Goal: Book appointment/travel/reservation

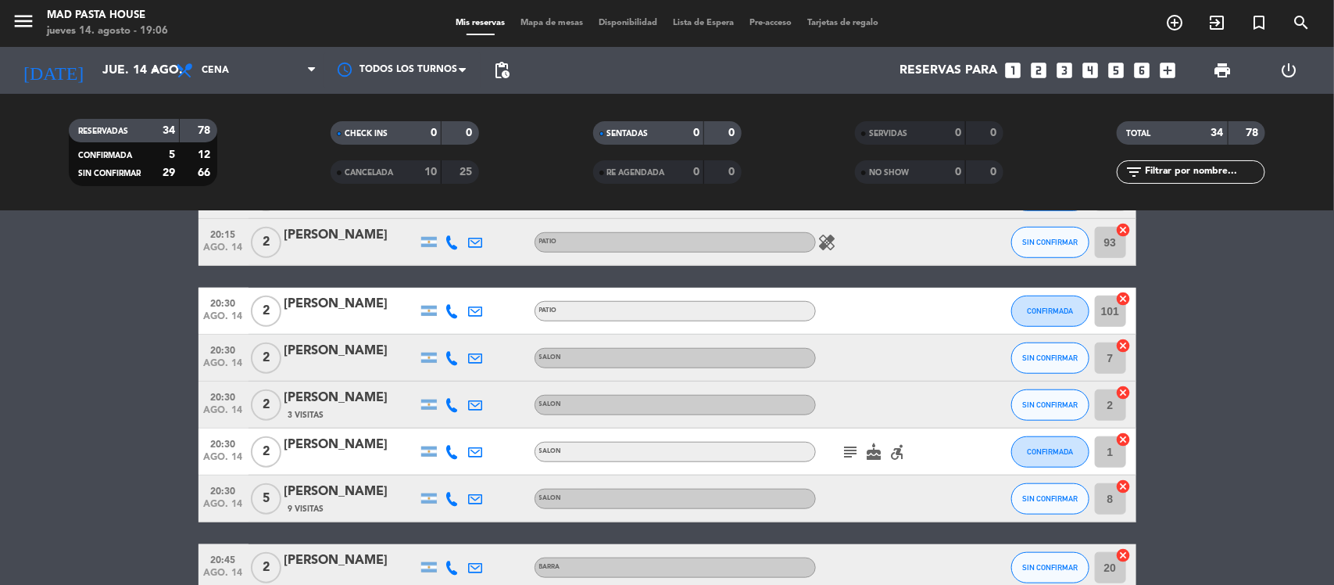
scroll to position [586, 0]
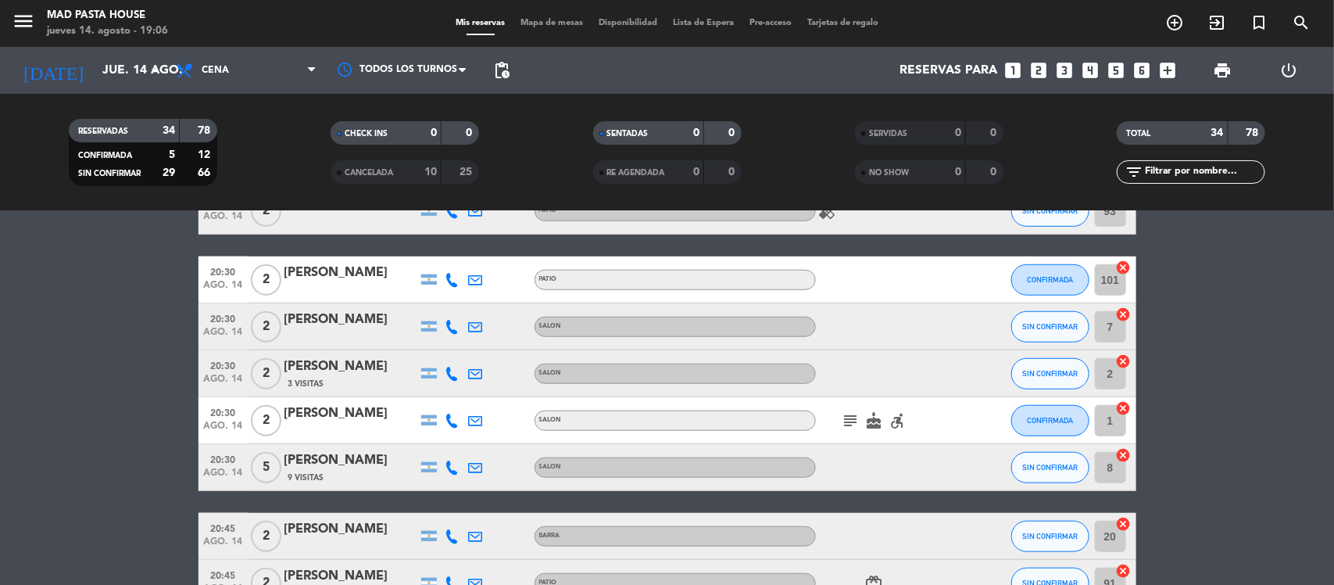
click at [1065, 75] on icon "looks_3" at bounding box center [1065, 70] width 20 height 20
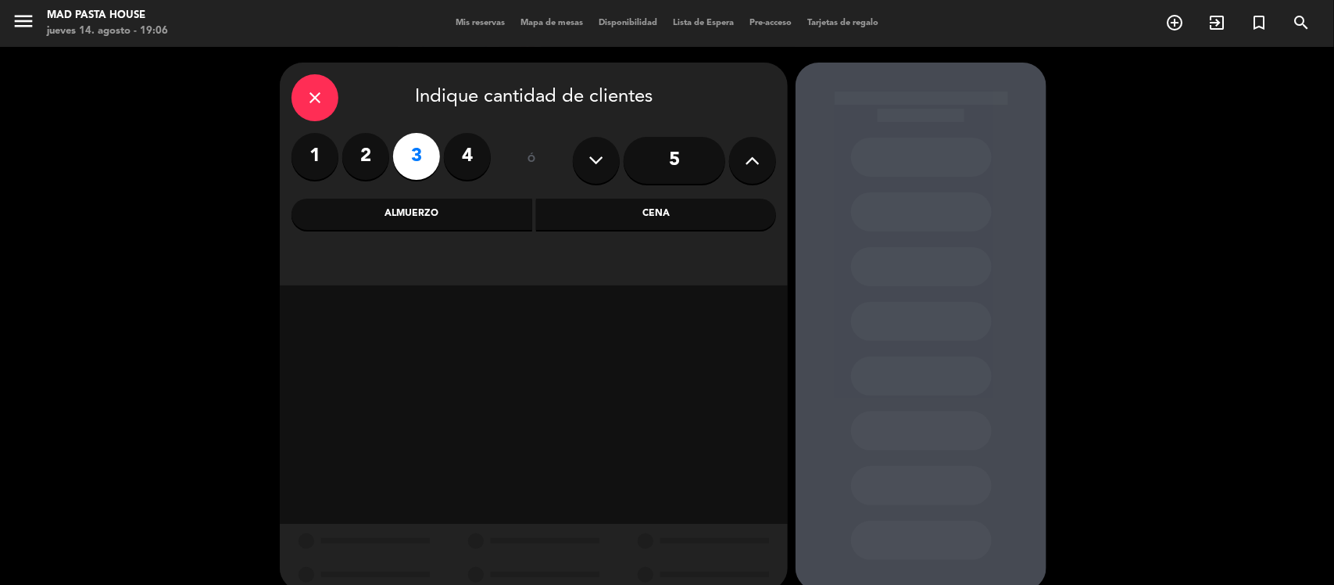
click at [667, 217] on div "Cena" at bounding box center [656, 214] width 241 height 31
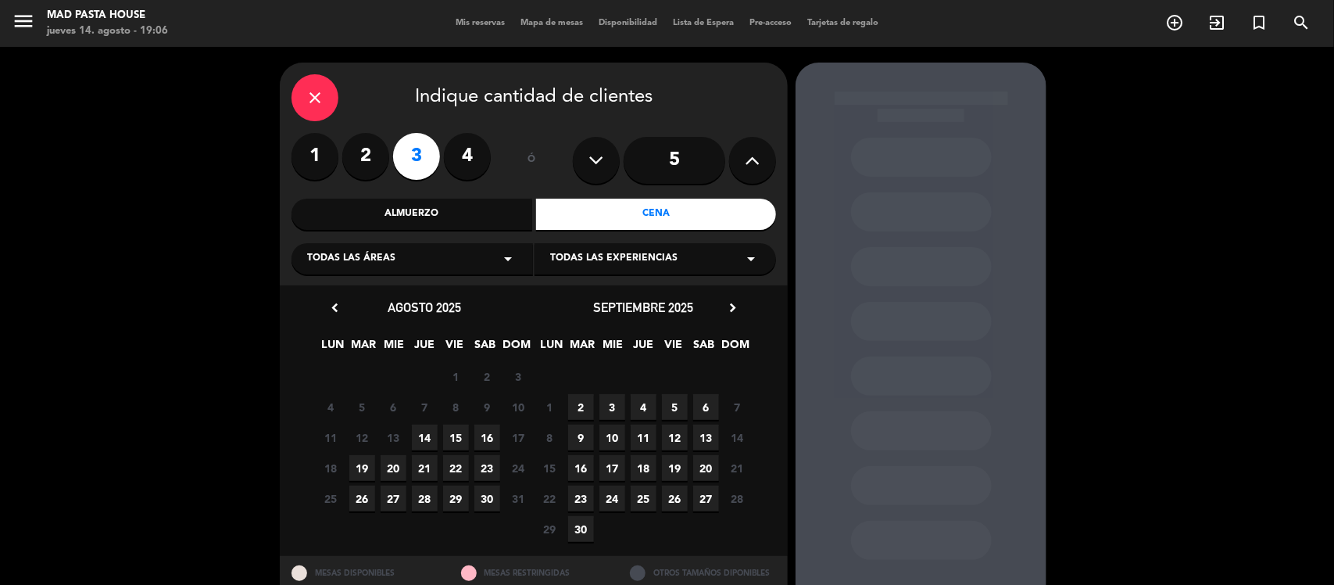
click at [430, 442] on span "14" at bounding box center [425, 437] width 26 height 26
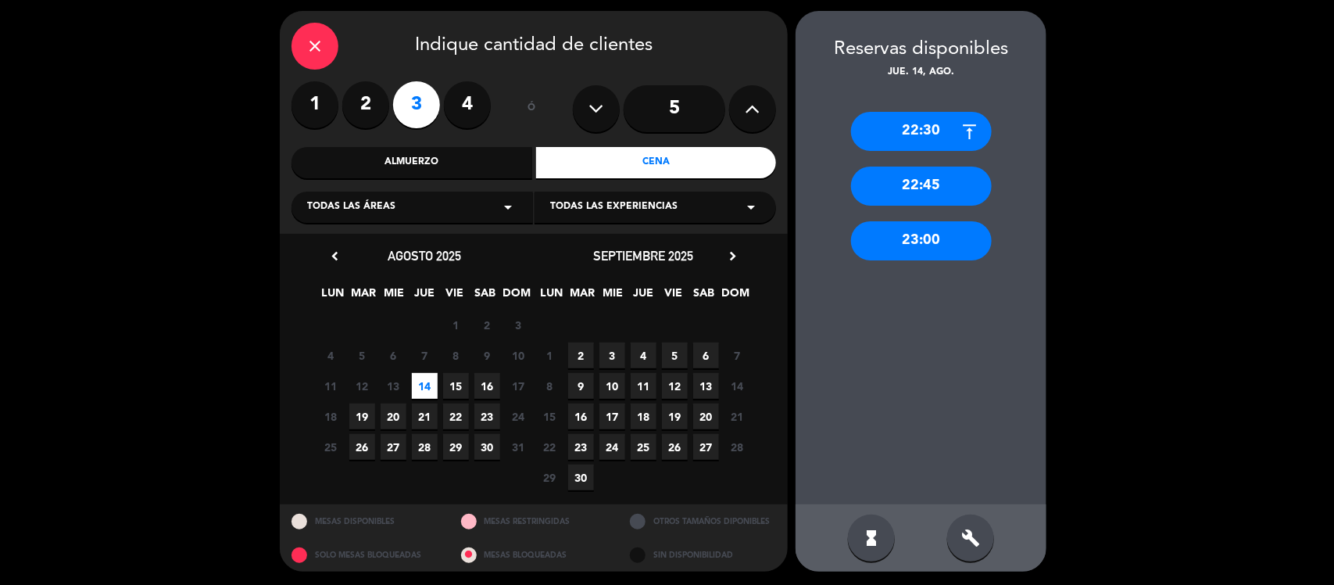
click at [444, 206] on div "Todas las áreas arrow_drop_down" at bounding box center [413, 207] width 242 height 31
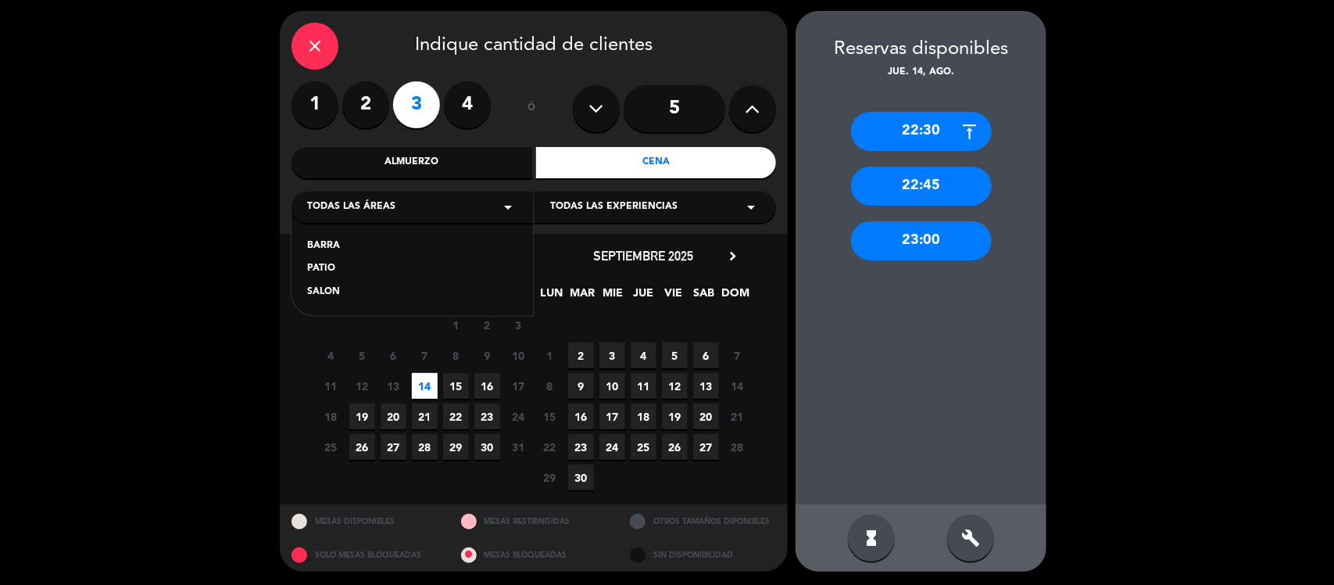
click at [335, 268] on div "PATIO" at bounding box center [412, 269] width 210 height 16
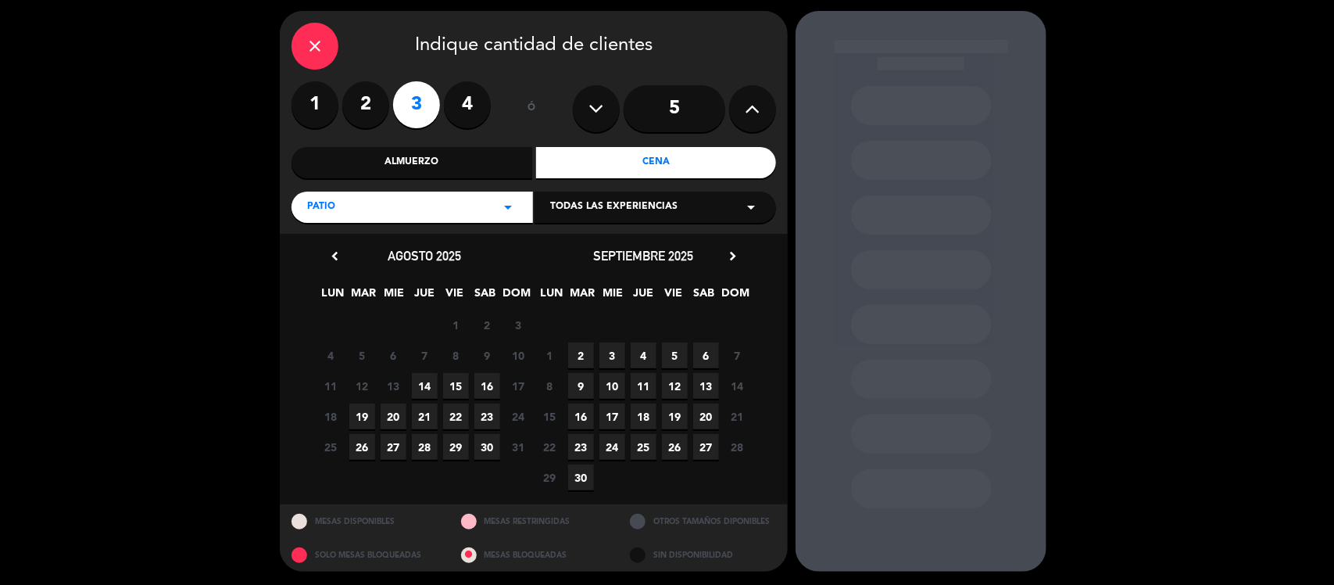
click at [424, 385] on span "14" at bounding box center [425, 386] width 26 height 26
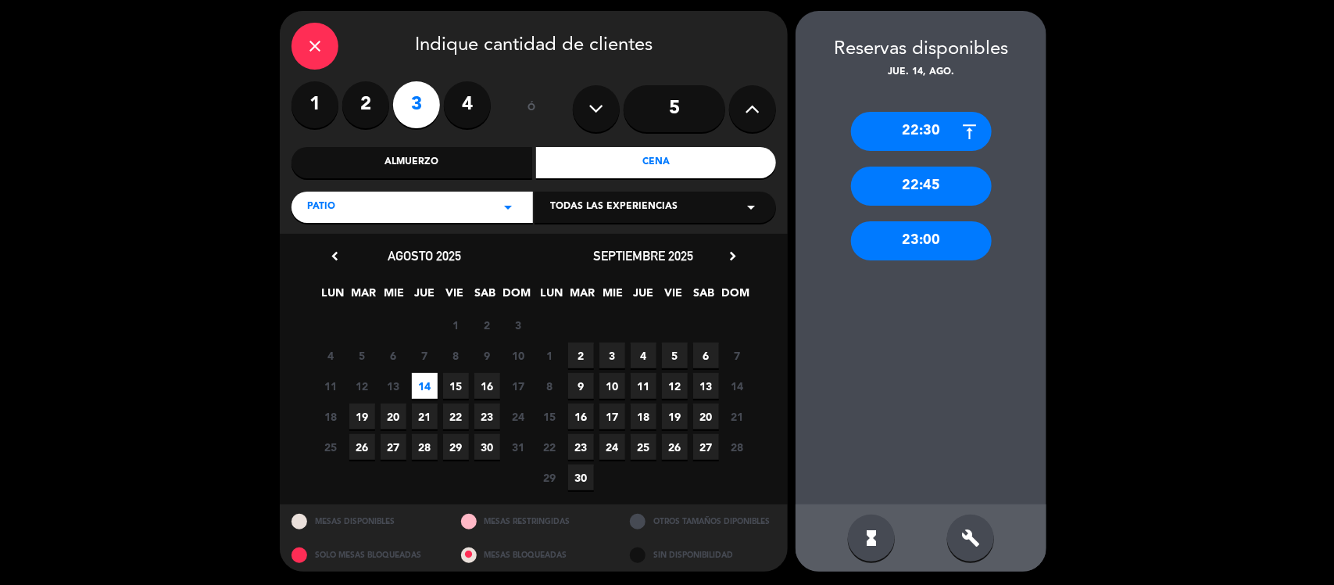
click at [958, 188] on div "22:45" at bounding box center [921, 185] width 141 height 39
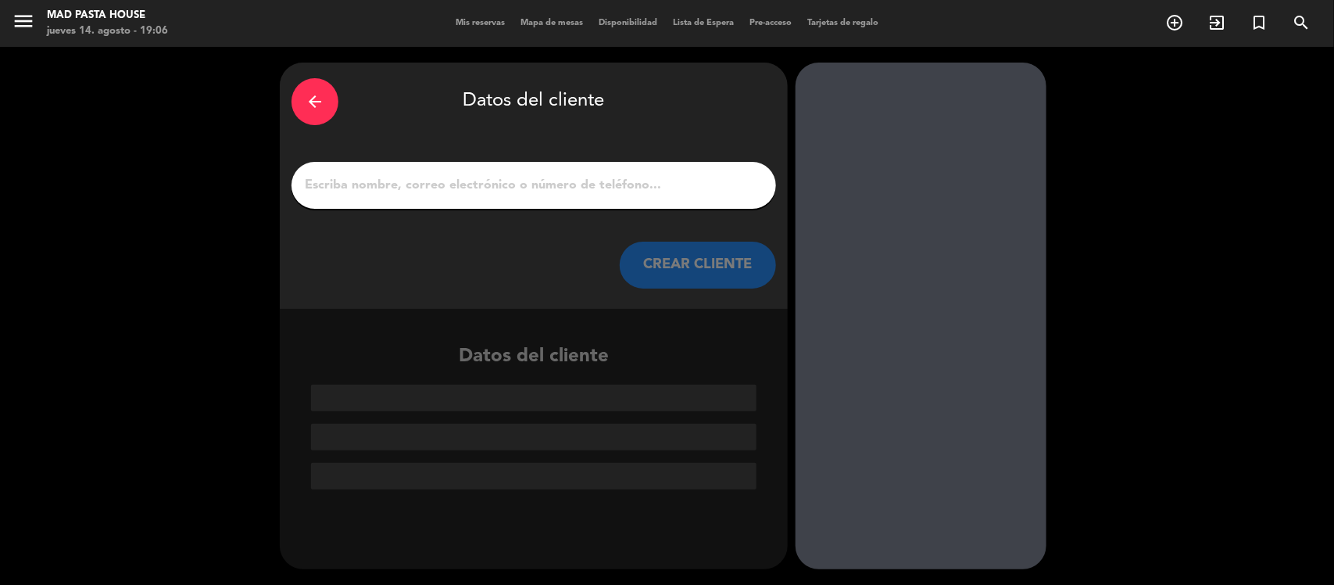
click at [385, 149] on div "arrow_back Datos del cliente CREAR CLIENTE" at bounding box center [534, 186] width 508 height 246
click at [399, 189] on input "1" at bounding box center [533, 185] width 461 height 22
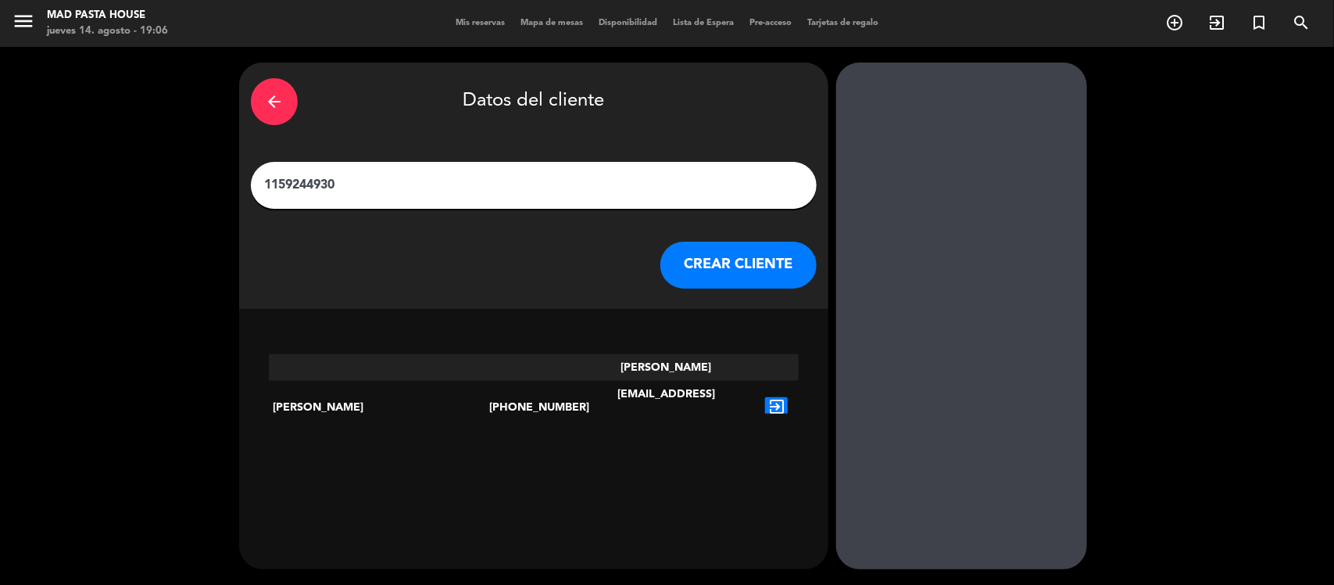
type input "1159244930"
click at [765, 397] on icon "exit_to_app" at bounding box center [776, 407] width 23 height 20
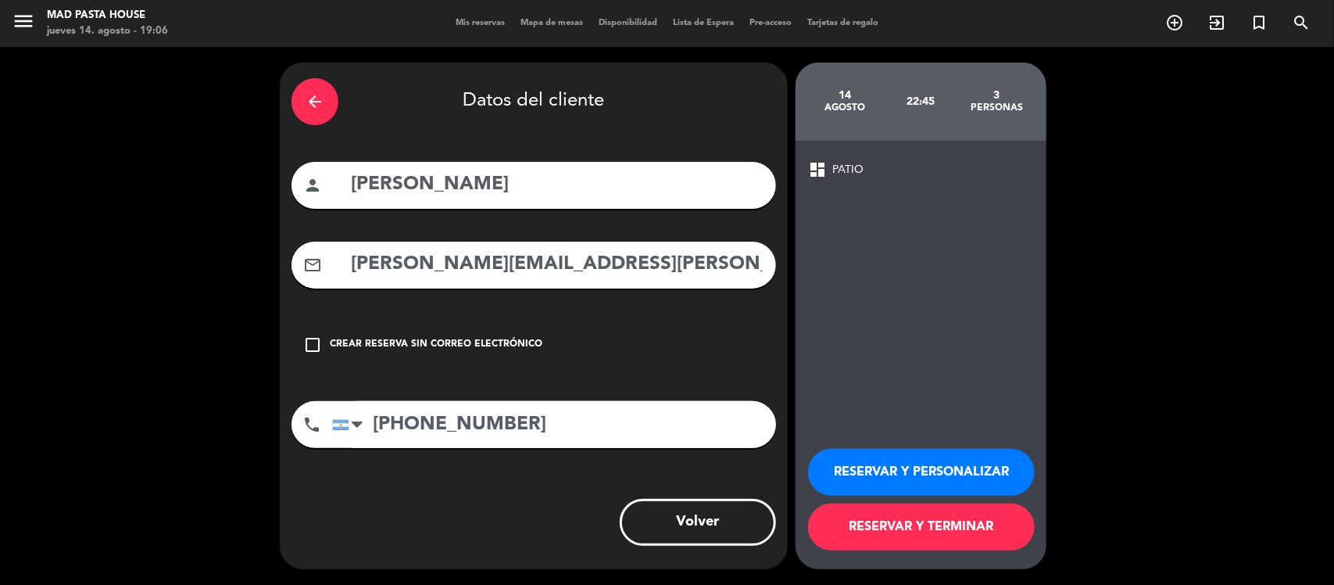
click at [964, 520] on button "RESERVAR Y TERMINAR" at bounding box center [921, 526] width 227 height 47
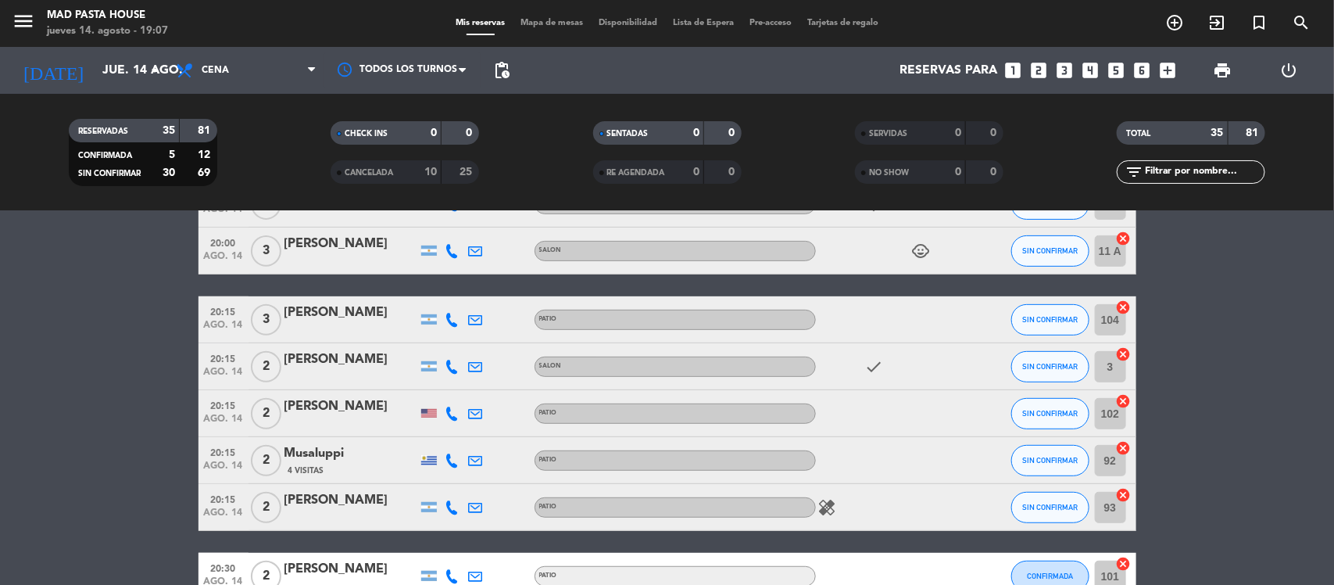
scroll to position [293, 0]
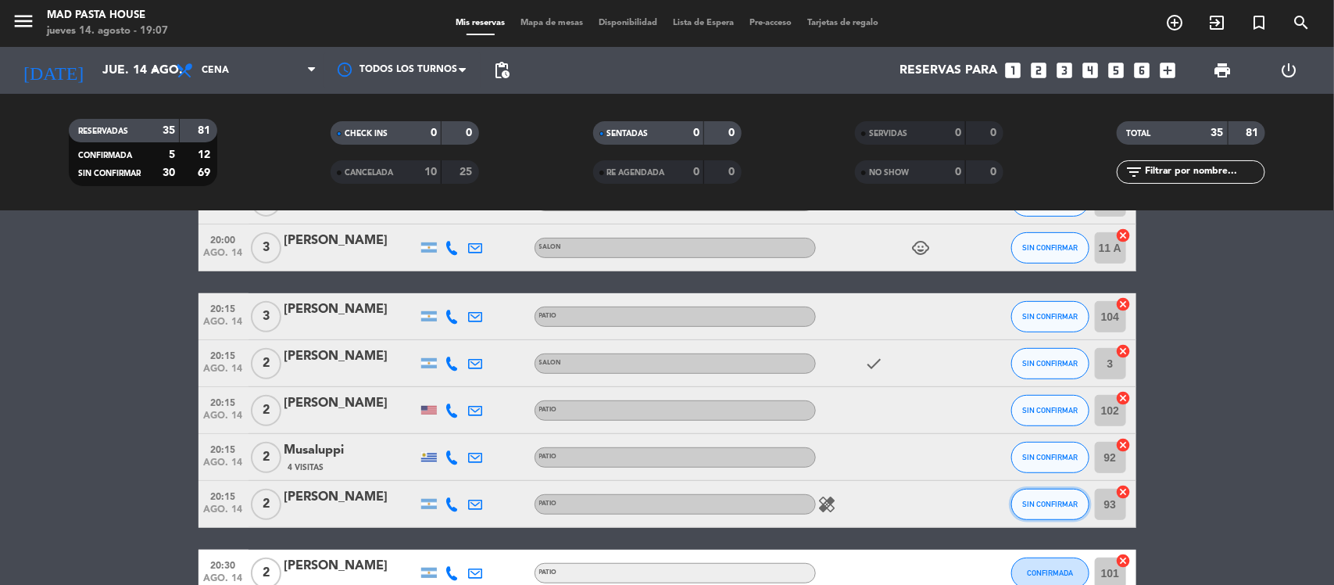
click at [1033, 499] on span "SIN CONFIRMAR" at bounding box center [1049, 503] width 55 height 9
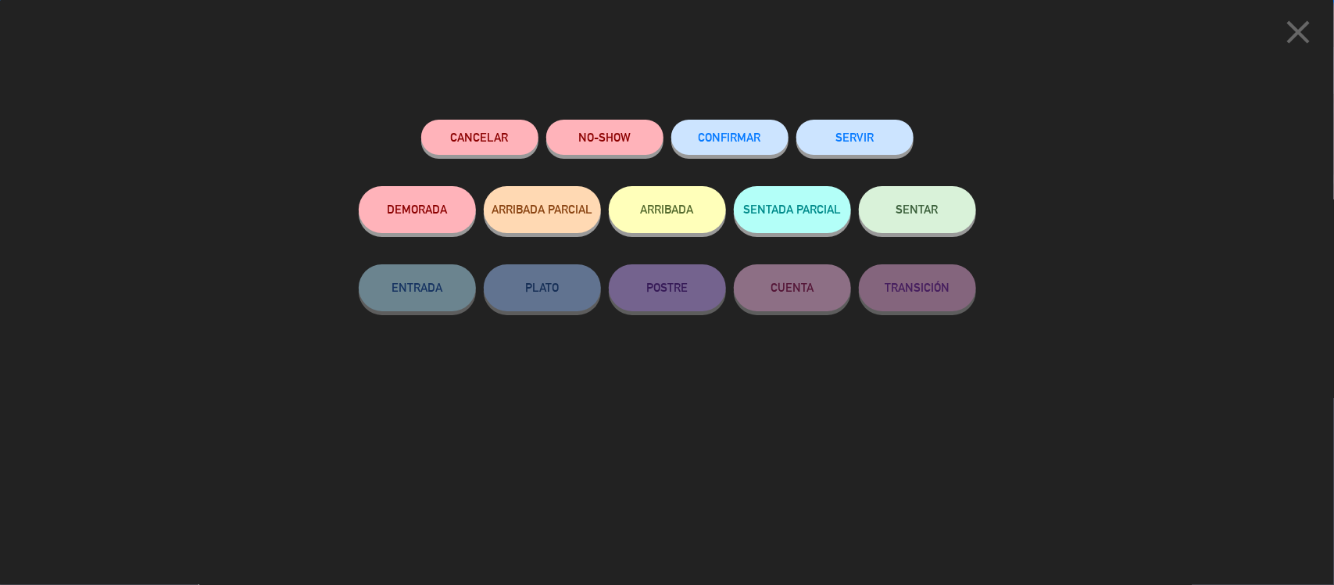
click at [486, 138] on button "Cancelar" at bounding box center [479, 137] width 117 height 35
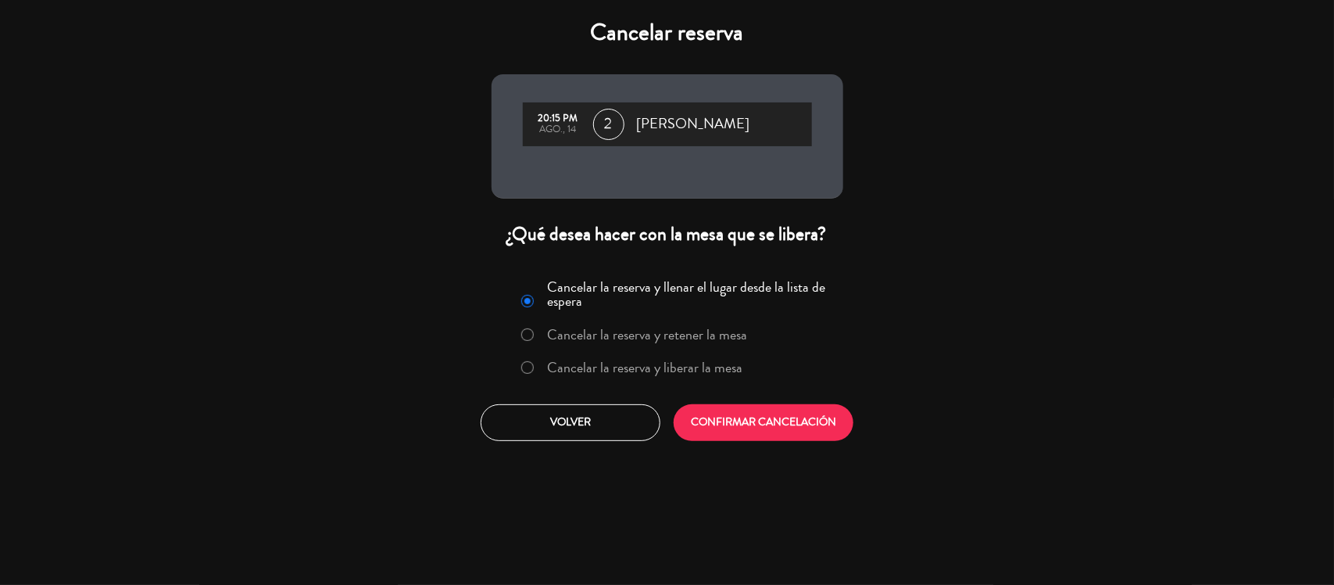
click at [725, 378] on label "Cancelar la reserva y liberar la mesa" at bounding box center [633, 368] width 238 height 28
click at [763, 428] on button "CONFIRMAR CANCELACIÓN" at bounding box center [764, 422] width 180 height 37
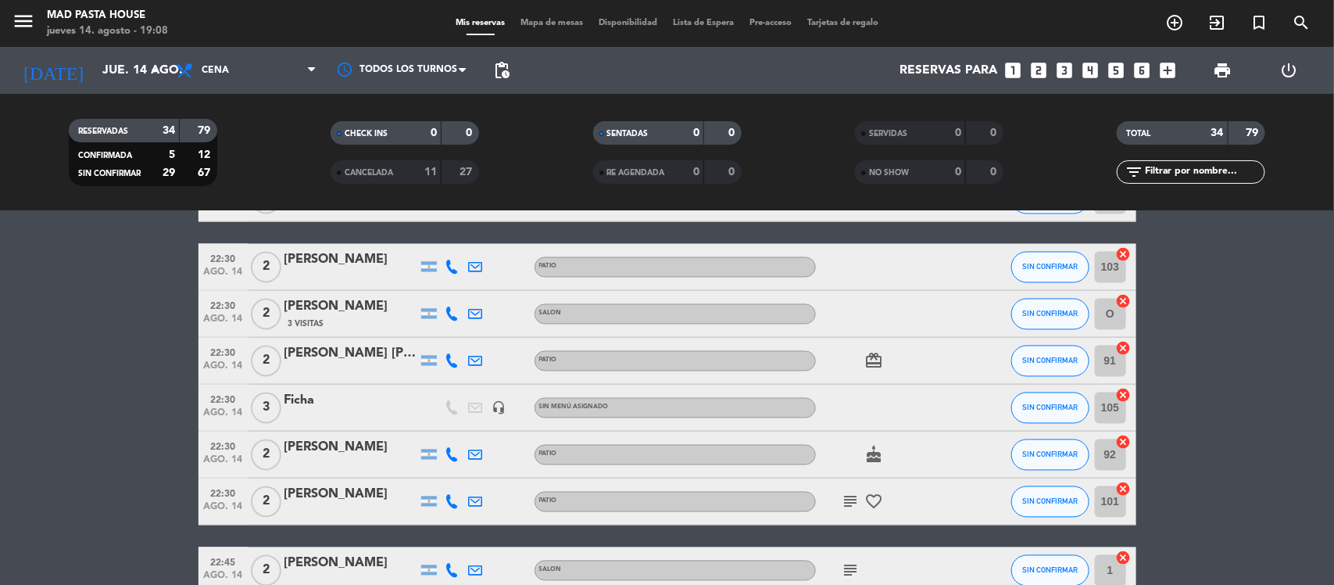
scroll to position [1466, 0]
